Goal: Information Seeking & Learning: Learn about a topic

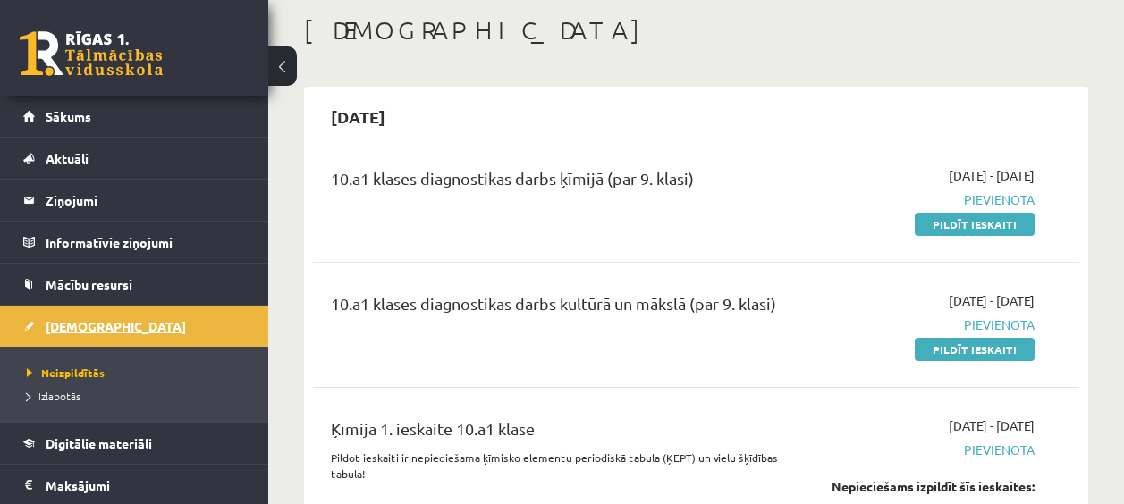
scroll to position [80, 0]
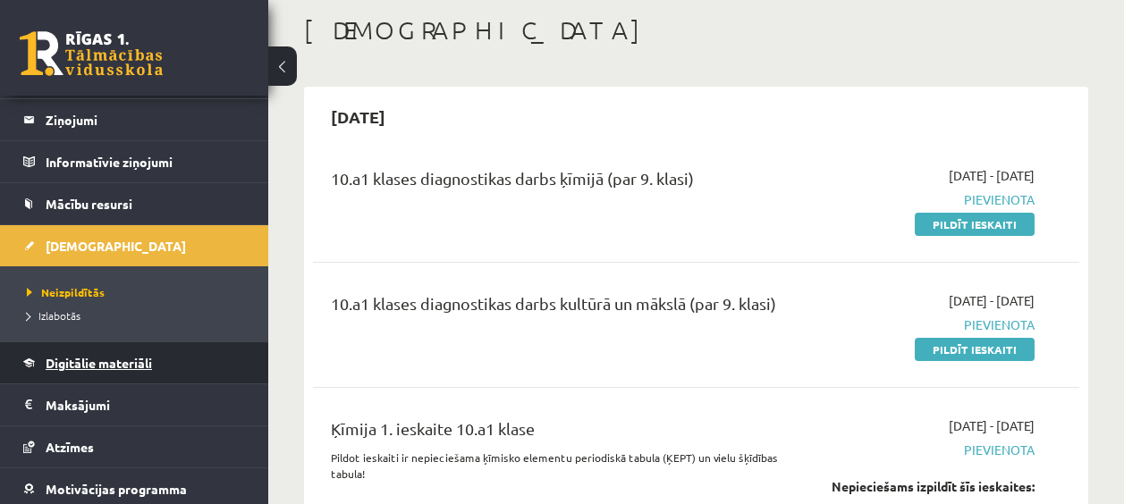
click at [88, 358] on span "Digitālie materiāli" at bounding box center [99, 363] width 106 height 16
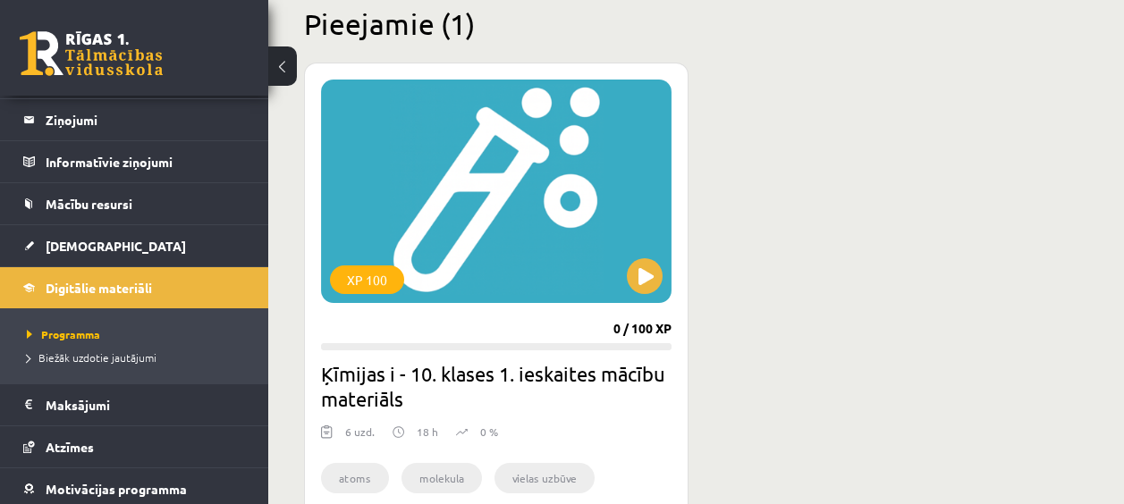
scroll to position [536, 0]
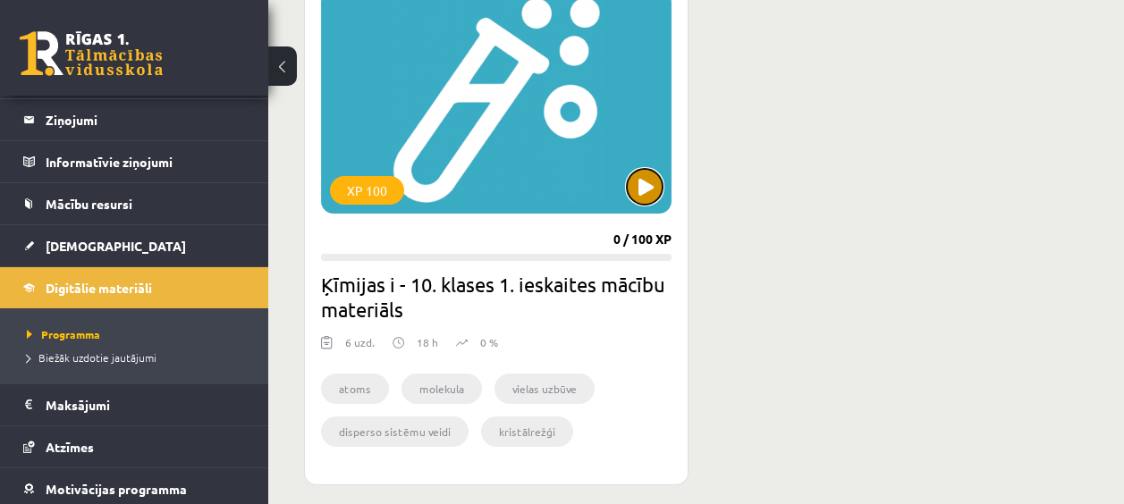
click at [654, 193] on button at bounding box center [645, 187] width 36 height 36
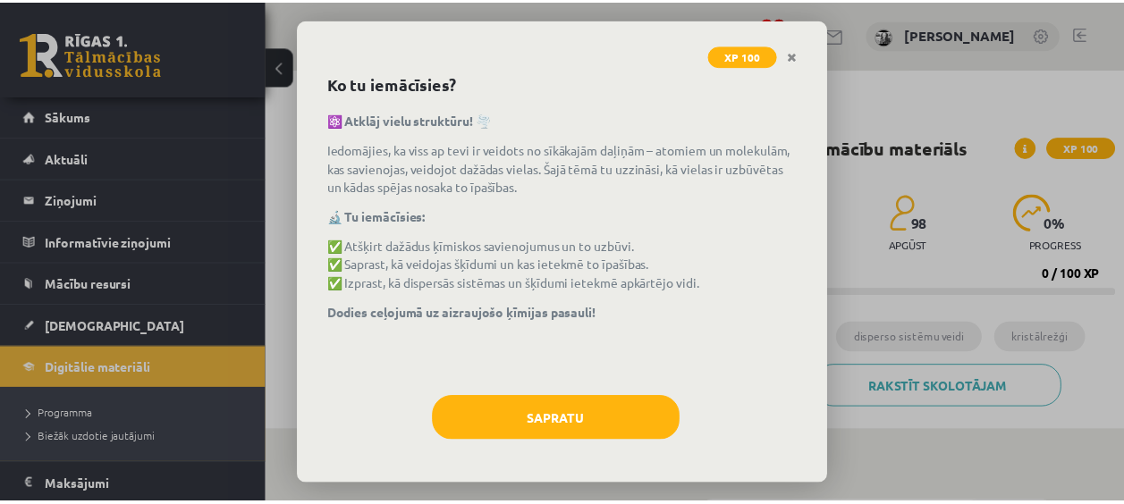
scroll to position [76, 0]
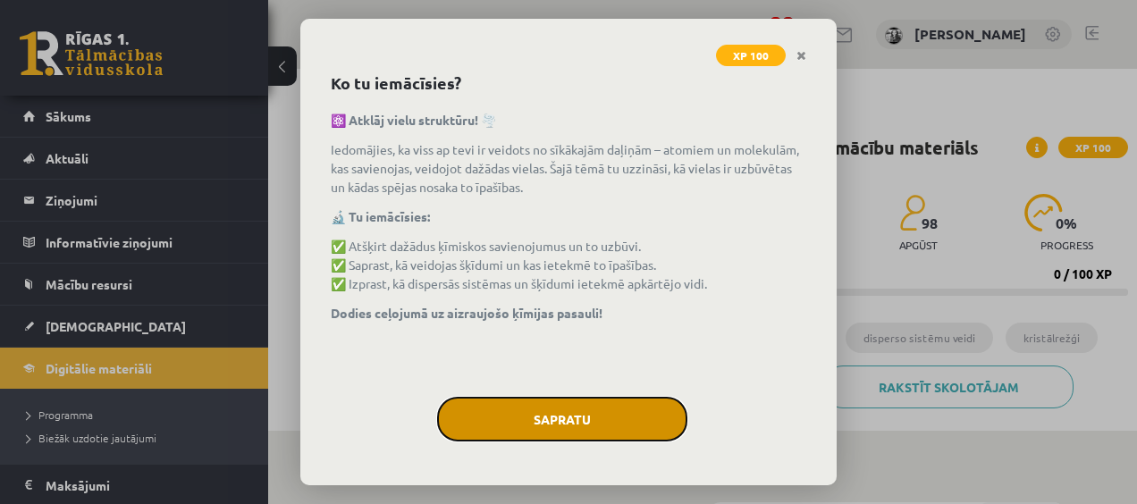
click at [587, 410] on button "Sapratu" at bounding box center [562, 419] width 250 height 45
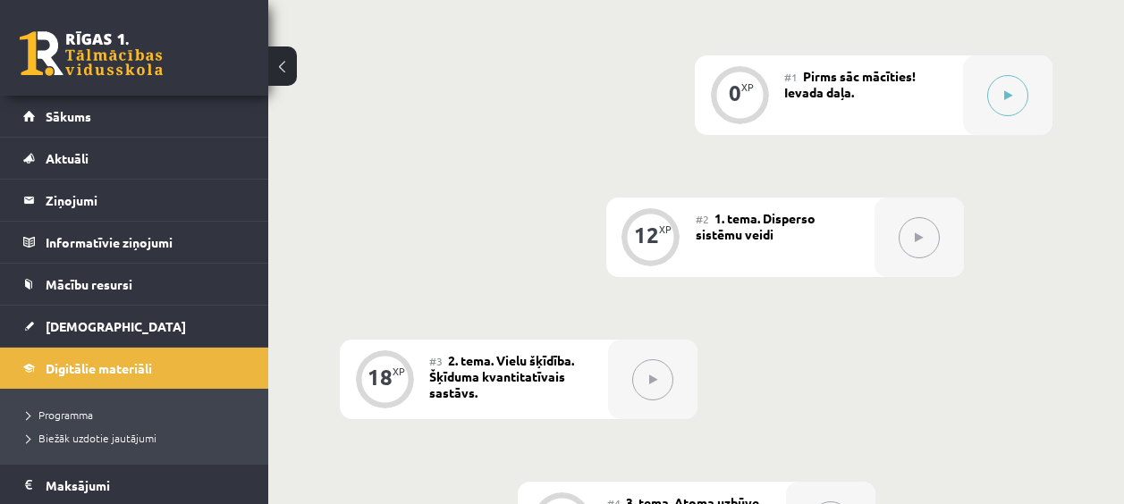
scroll to position [358, 0]
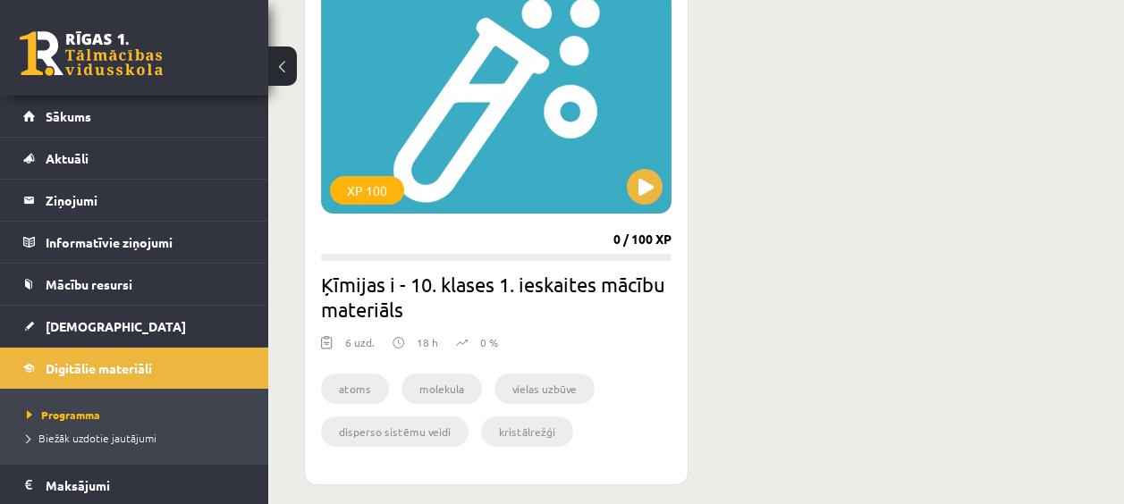
scroll to position [536, 0]
click at [657, 180] on button at bounding box center [645, 187] width 36 height 36
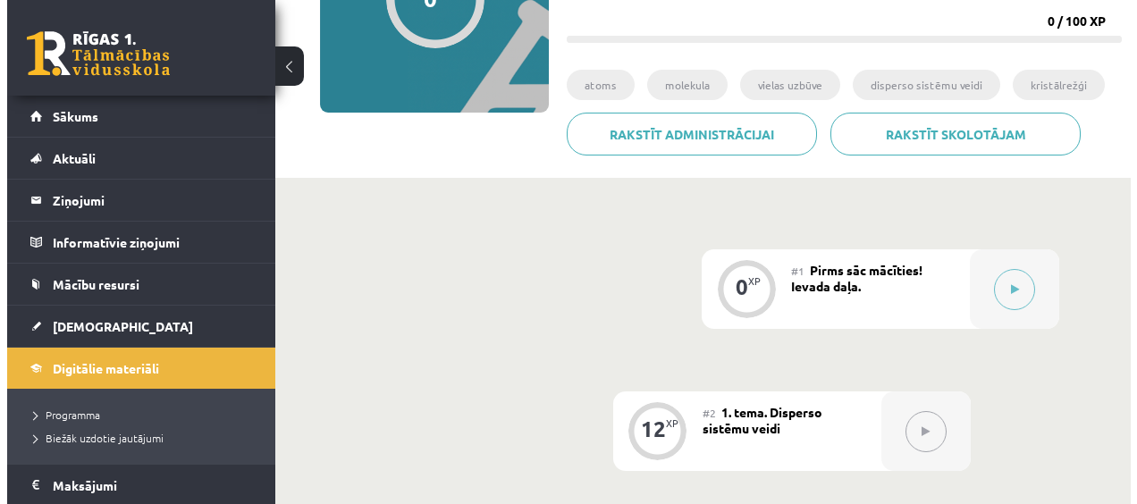
scroll to position [268, 0]
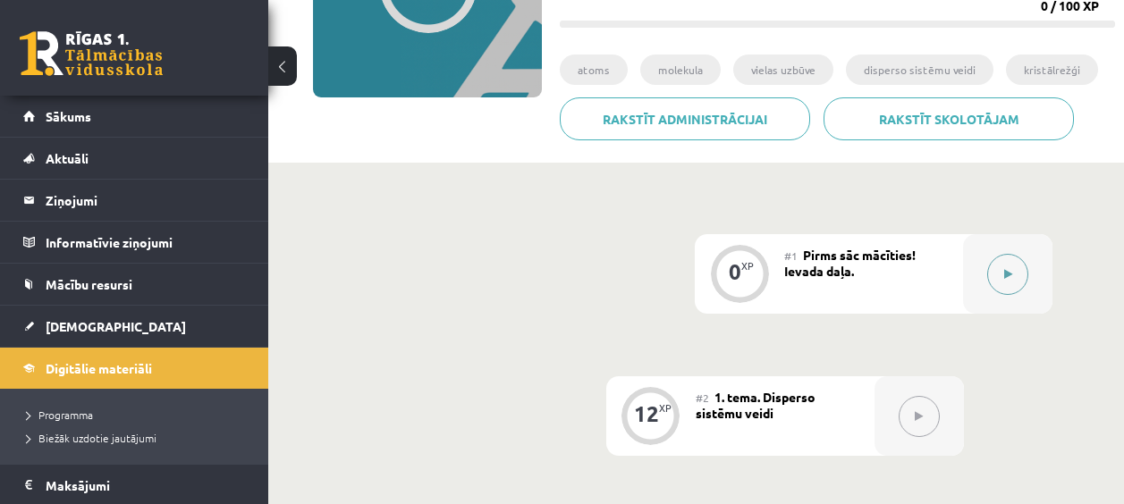
click at [1020, 279] on button at bounding box center [1007, 274] width 41 height 41
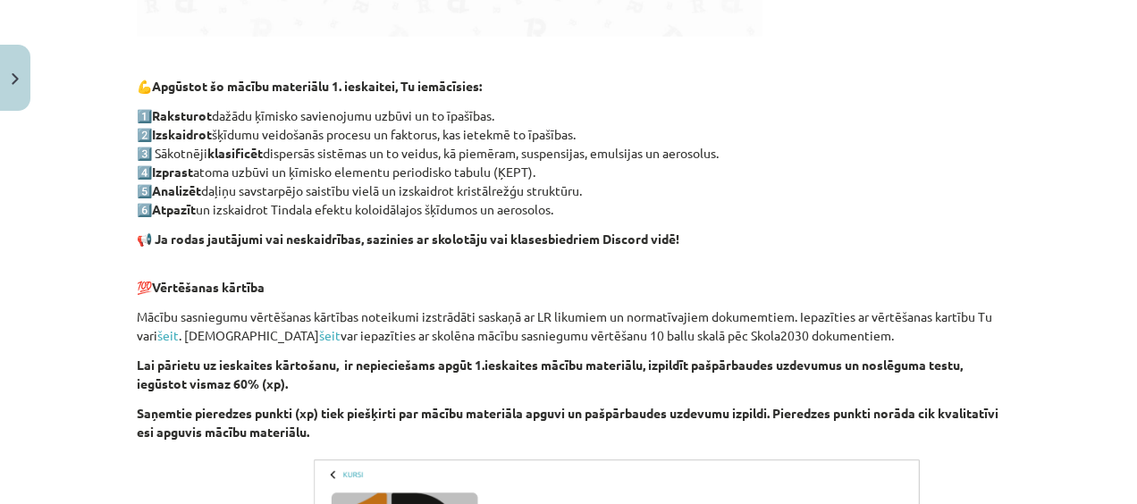
scroll to position [876, 0]
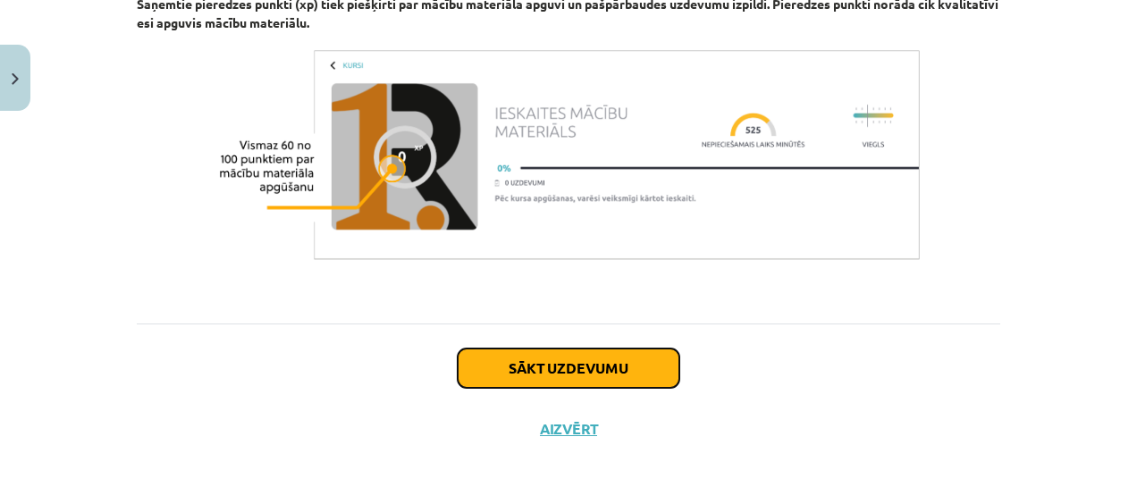
click at [549, 379] on button "Sākt uzdevumu" at bounding box center [569, 368] width 222 height 39
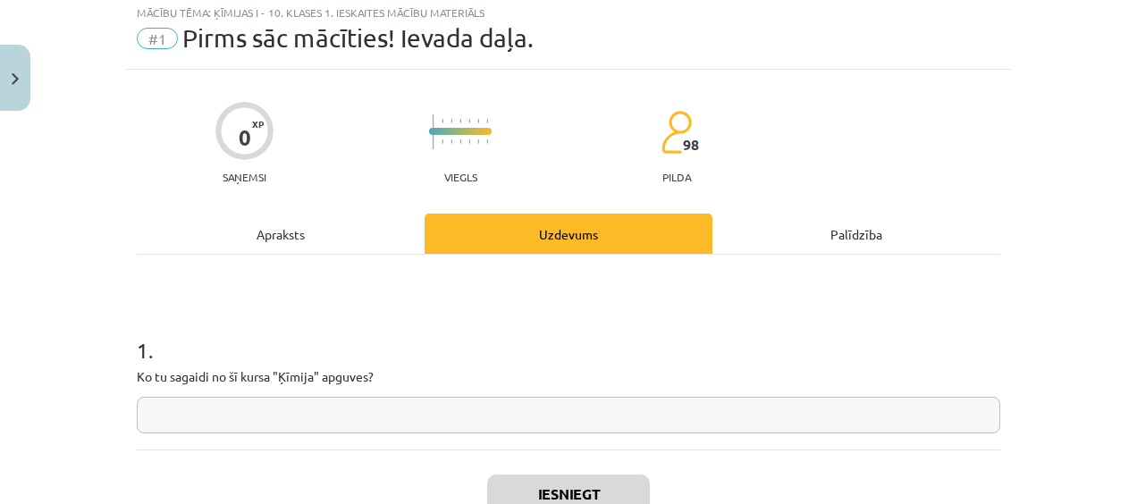
scroll to position [45, 0]
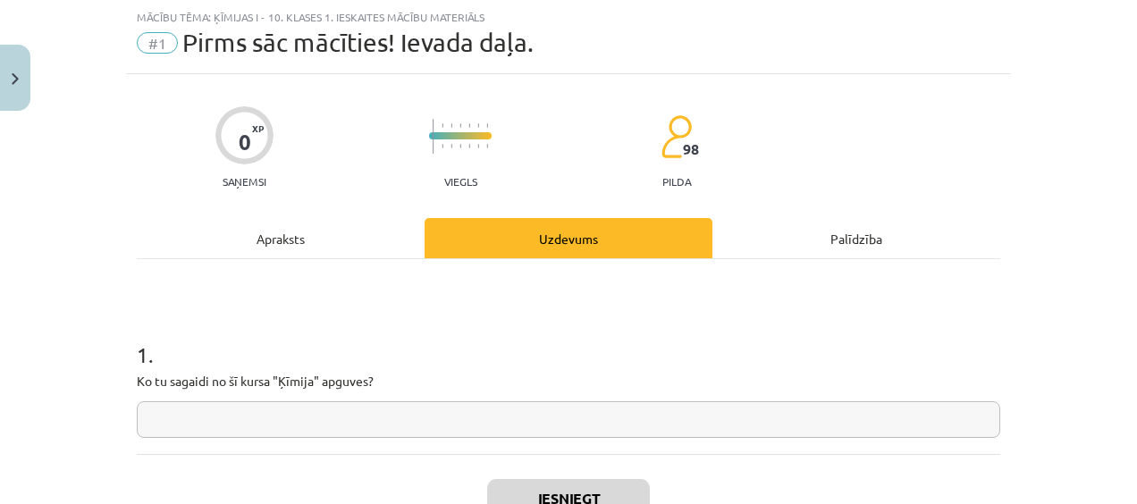
click at [300, 405] on input "text" at bounding box center [569, 419] width 864 height 37
type input "*"
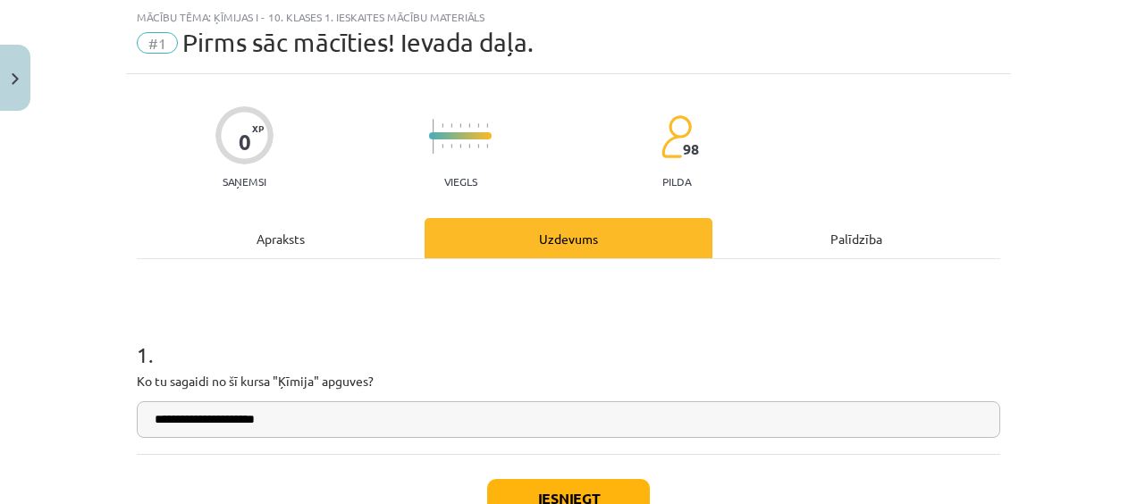
scroll to position [175, 0]
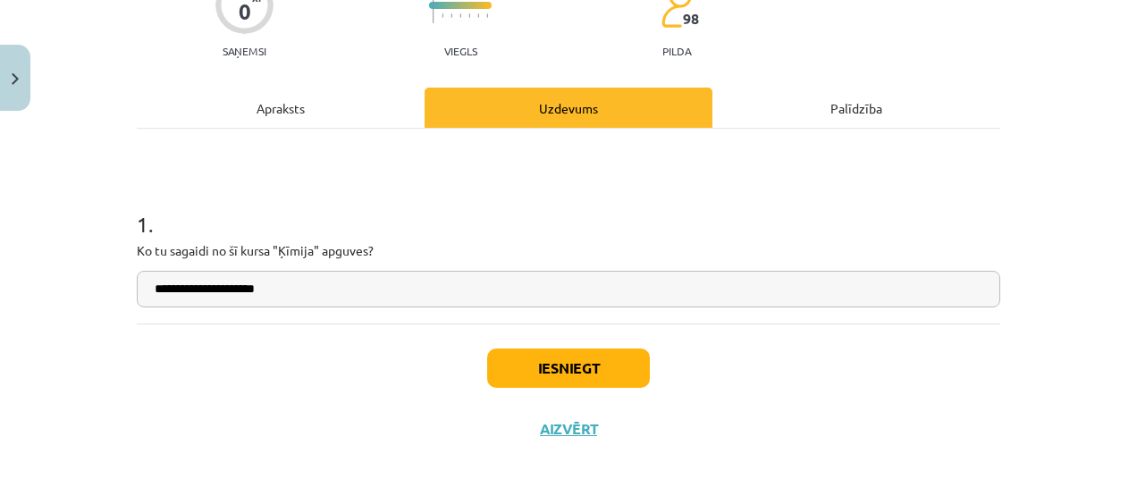
type input "**********"
click at [553, 310] on div "**********" at bounding box center [569, 226] width 864 height 195
click at [554, 404] on div "Iesniegt Aizvērt" at bounding box center [569, 386] width 864 height 125
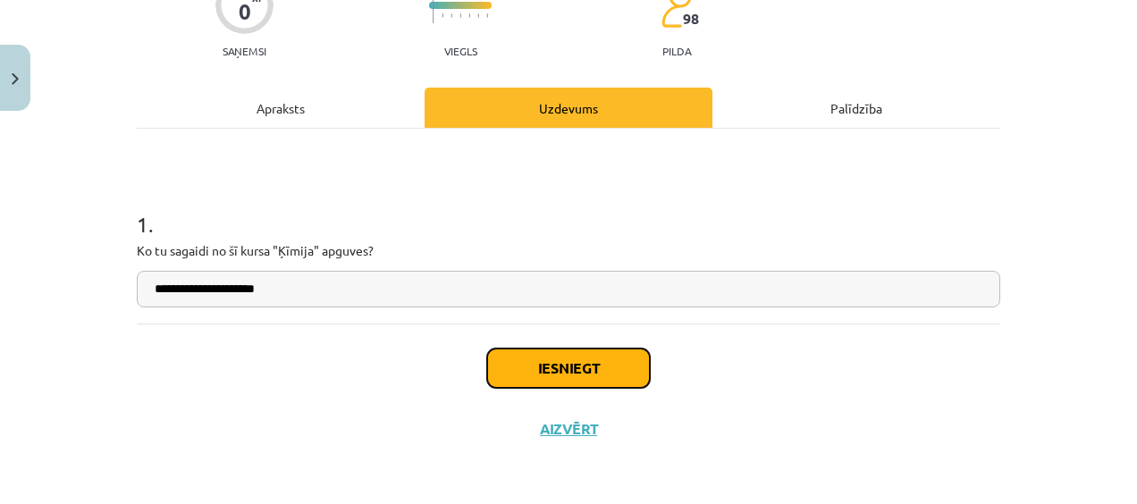
click at [552, 373] on button "Iesniegt" at bounding box center [568, 368] width 163 height 39
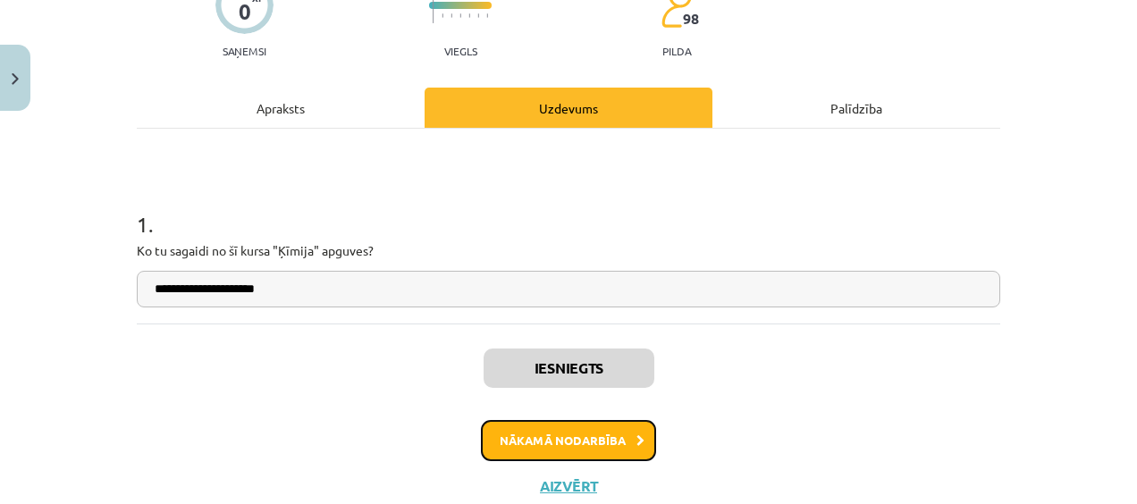
click at [563, 449] on button "Nākamā nodarbība" at bounding box center [568, 440] width 175 height 41
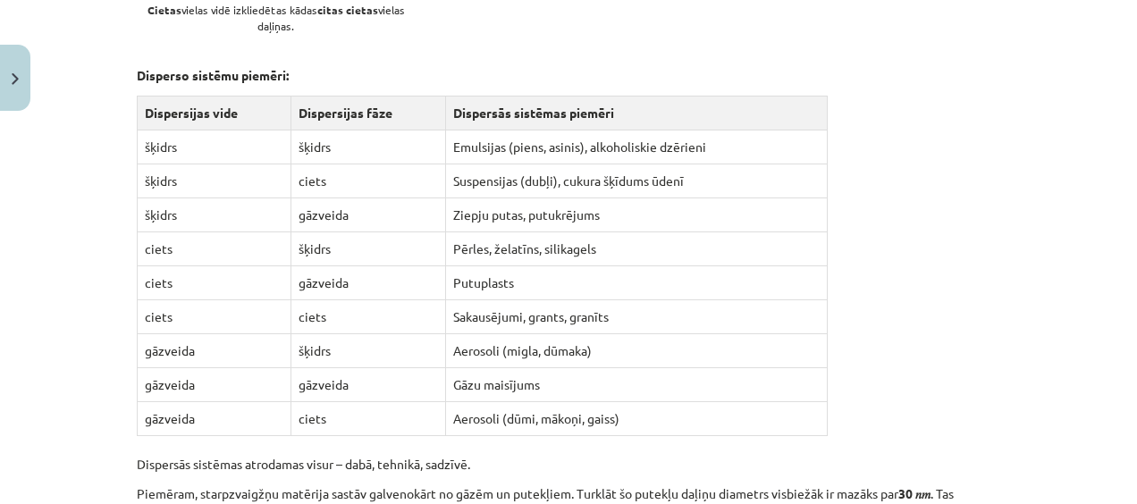
scroll to position [1833, 0]
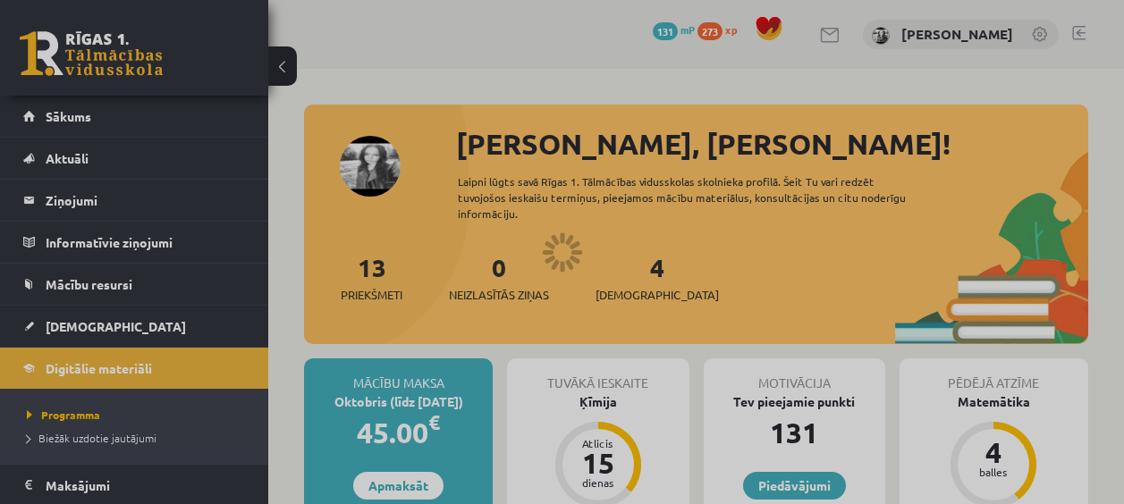
scroll to position [536, 0]
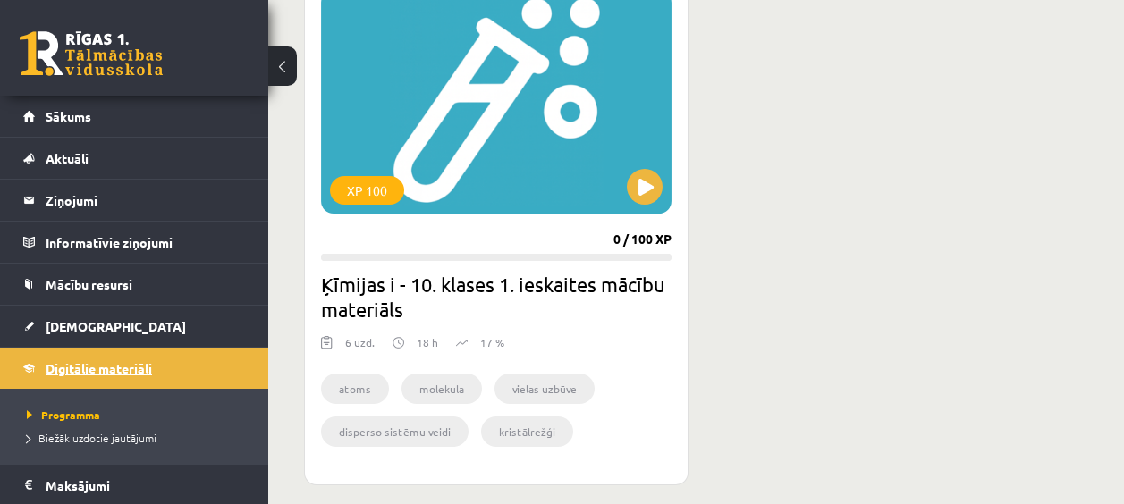
click at [102, 384] on link "Digitālie materiāli" at bounding box center [134, 368] width 223 height 41
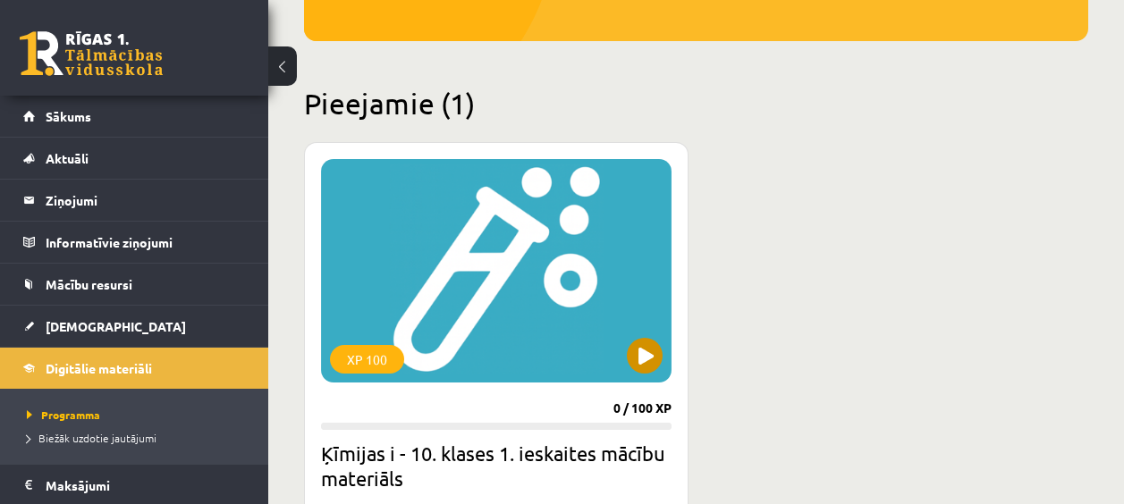
scroll to position [447, 0]
